Goal: Task Accomplishment & Management: Manage account settings

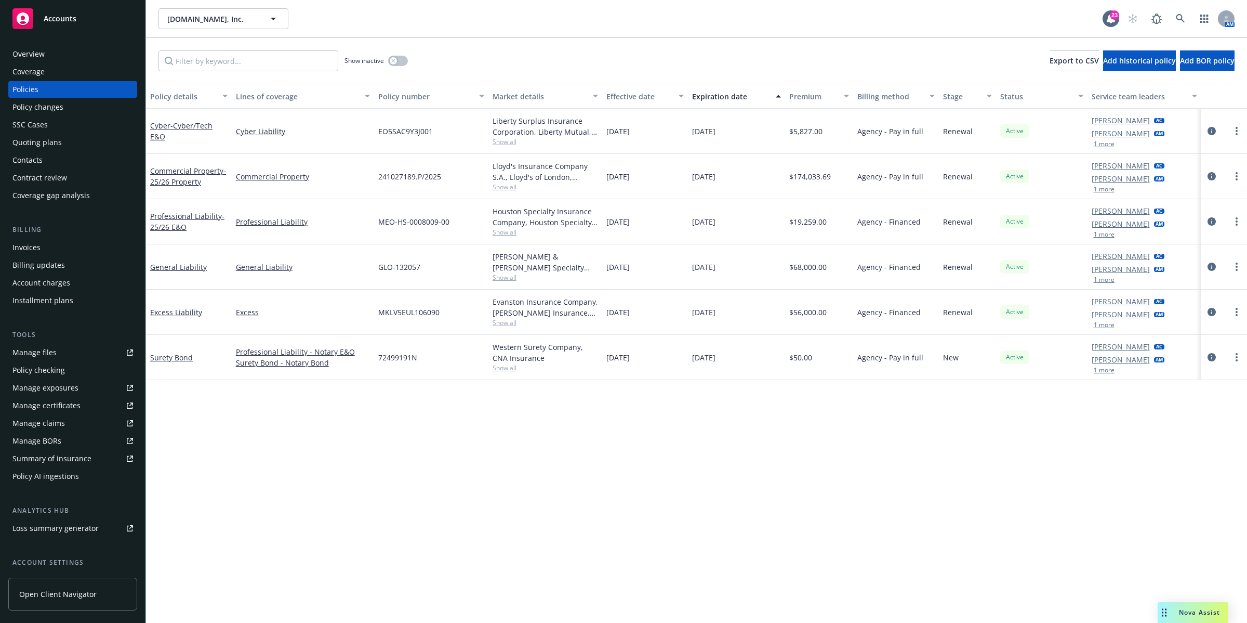
click at [37, 121] on div "SSC Cases" at bounding box center [29, 124] width 35 height 17
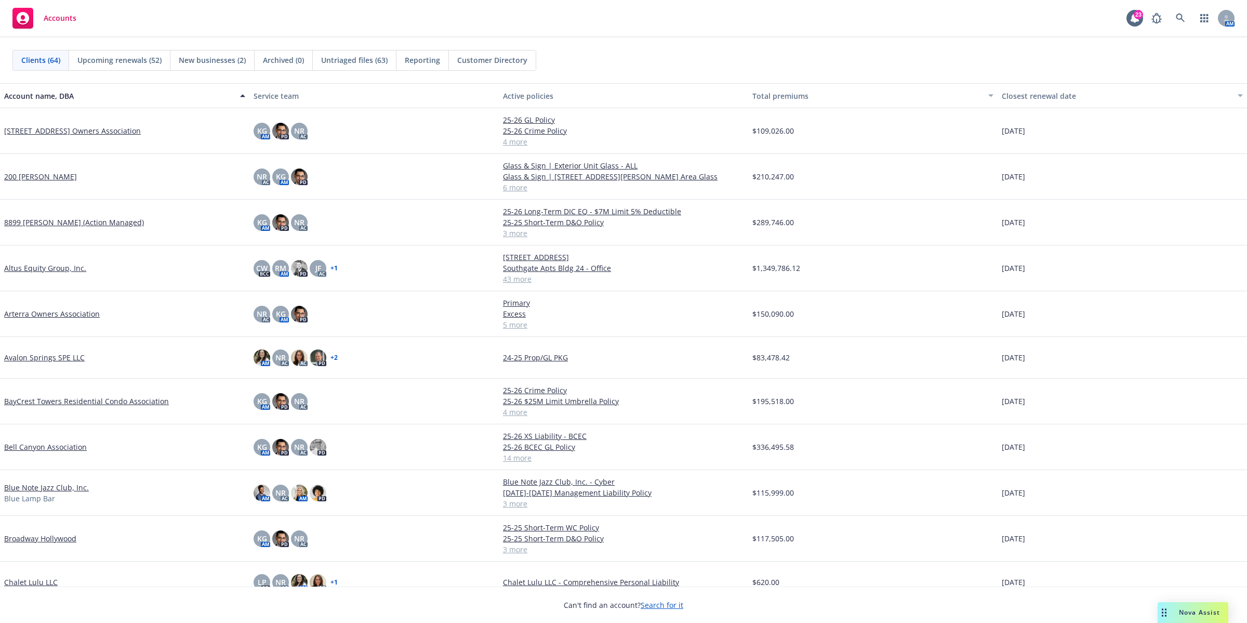
click at [357, 62] on span "Untriaged files (63)" at bounding box center [354, 60] width 67 height 11
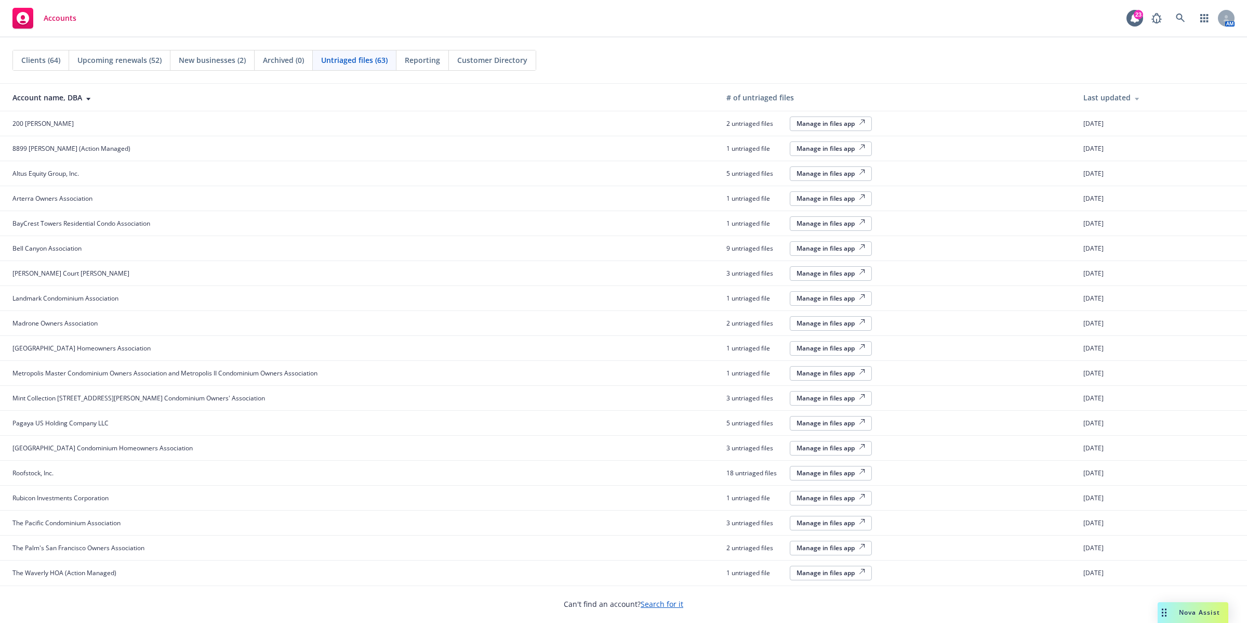
click at [853, 123] on div "Manage in files app" at bounding box center [831, 123] width 69 height 9
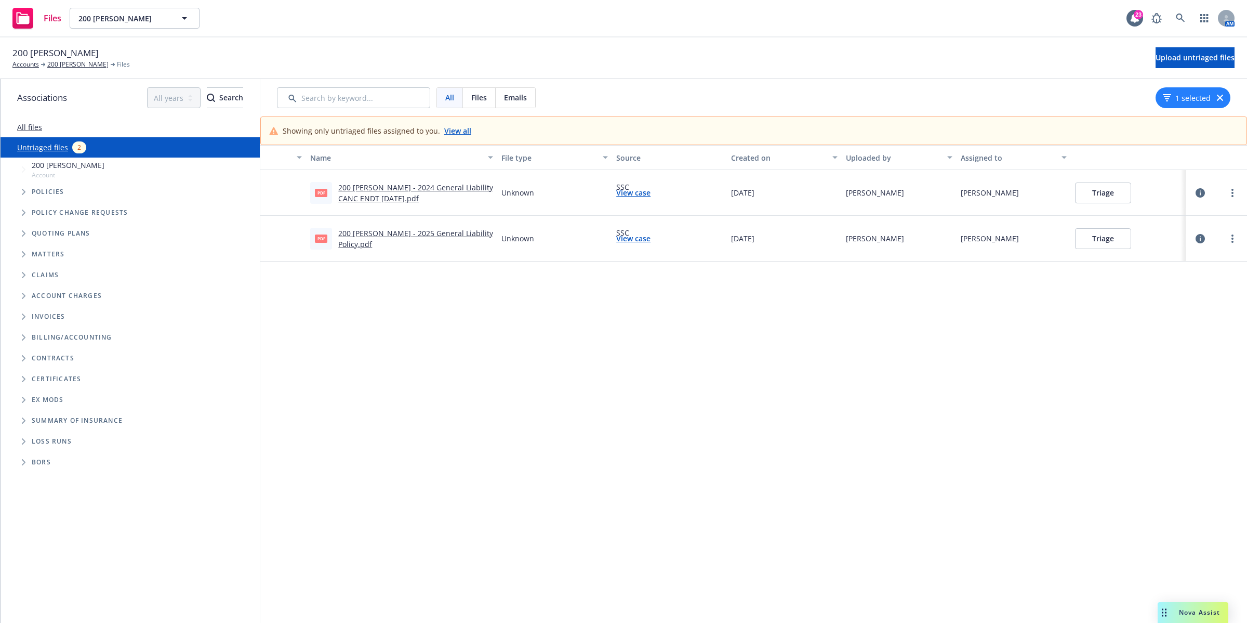
click at [361, 190] on link "200 Brannan HOA - 2024 General Liability CANC ENDT 10-01-2025.pdf" at bounding box center [415, 192] width 155 height 21
